Goal: Information Seeking & Learning: Learn about a topic

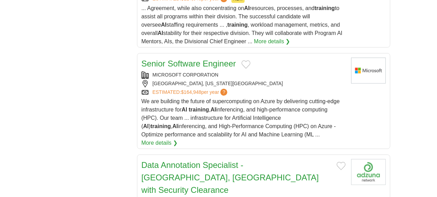
scroll to position [868, 0]
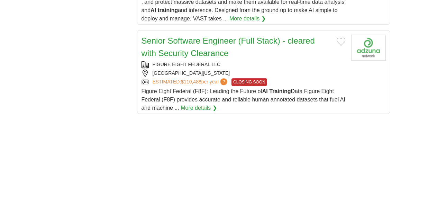
scroll to position [993, 0]
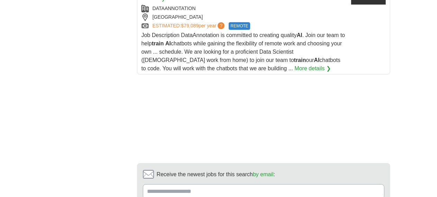
scroll to position [1035, 0]
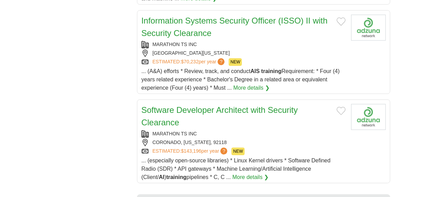
scroll to position [898, 0]
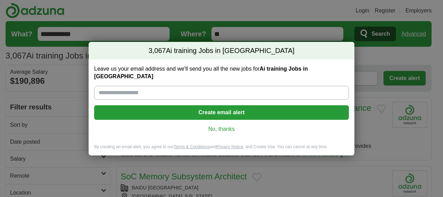
click at [226, 125] on link "No, thanks" at bounding box center [222, 129] width 244 height 8
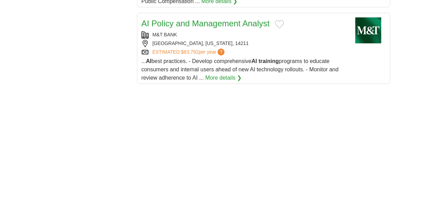
scroll to position [997, 0]
